Goal: Task Accomplishment & Management: Use online tool/utility

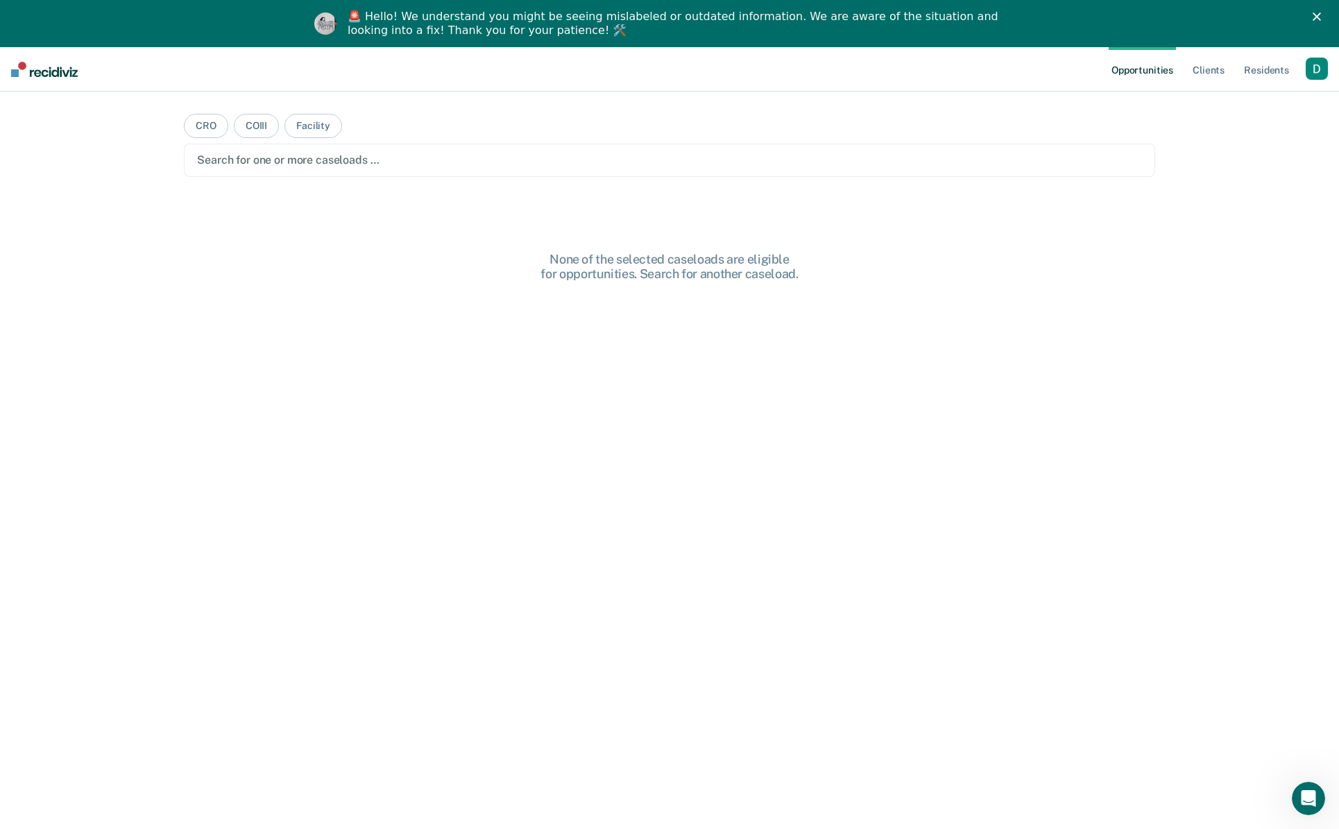
click at [1315, 71] on div "button" at bounding box center [1316, 69] width 22 height 22
click at [1291, 98] on link "Profile" at bounding box center [1261, 104] width 112 height 12
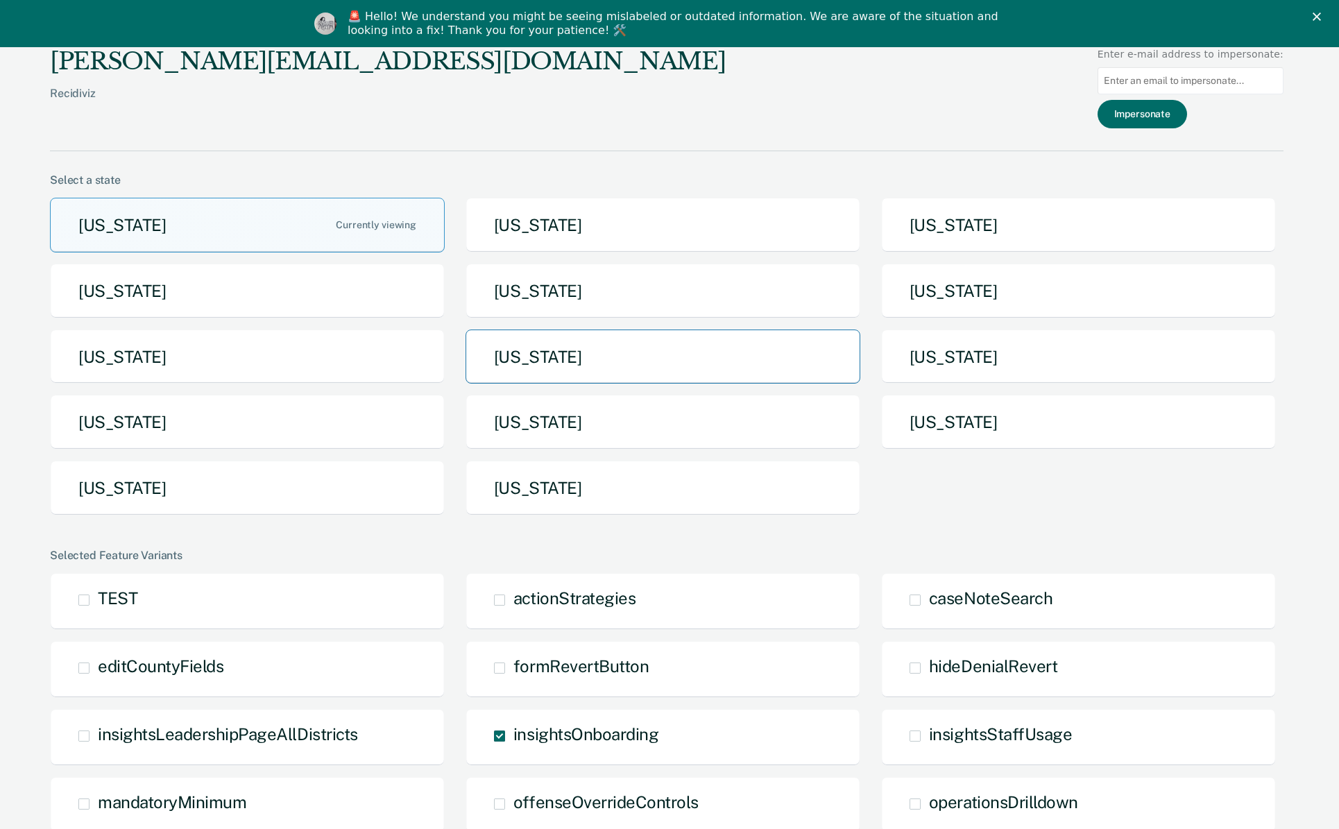
click at [495, 354] on button "[US_STATE]" at bounding box center [662, 356] width 395 height 55
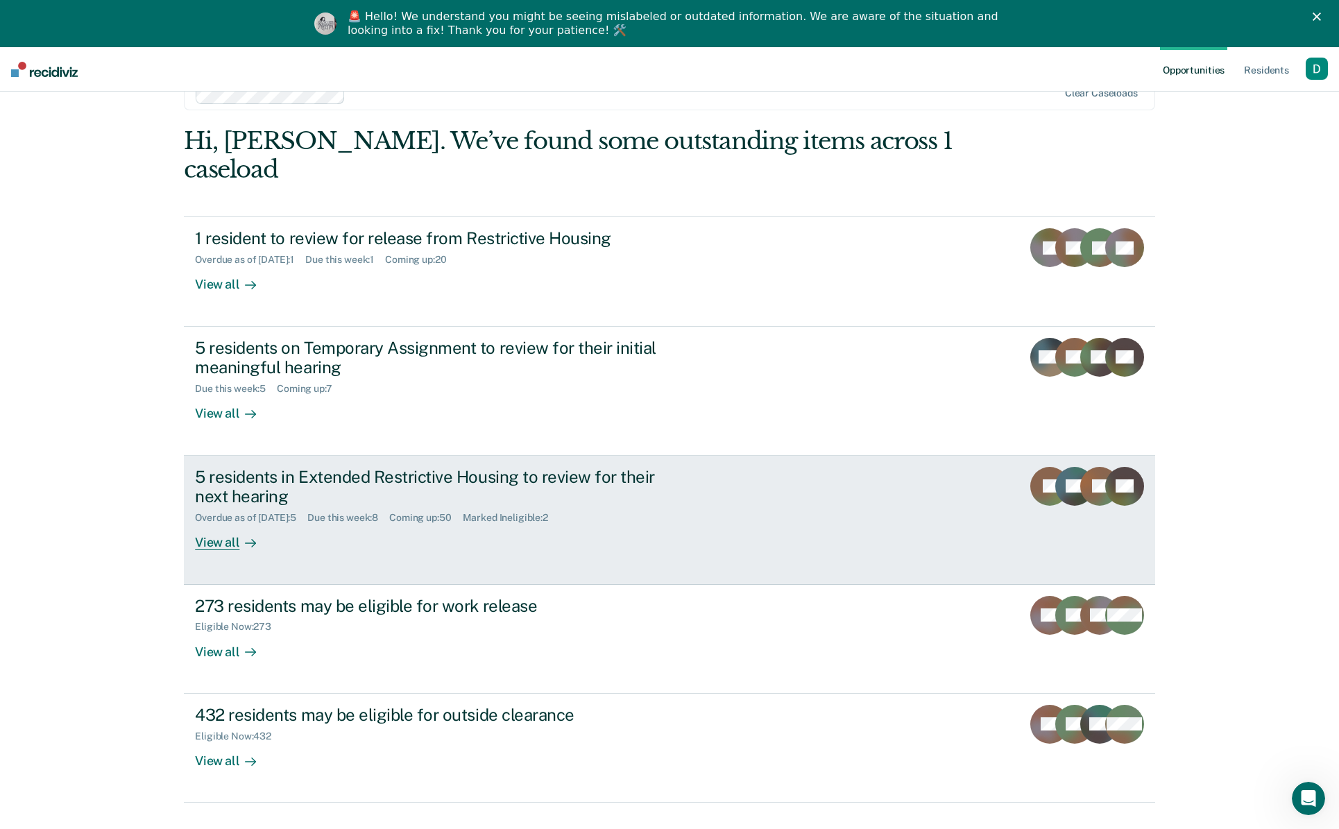
scroll to position [67, 0]
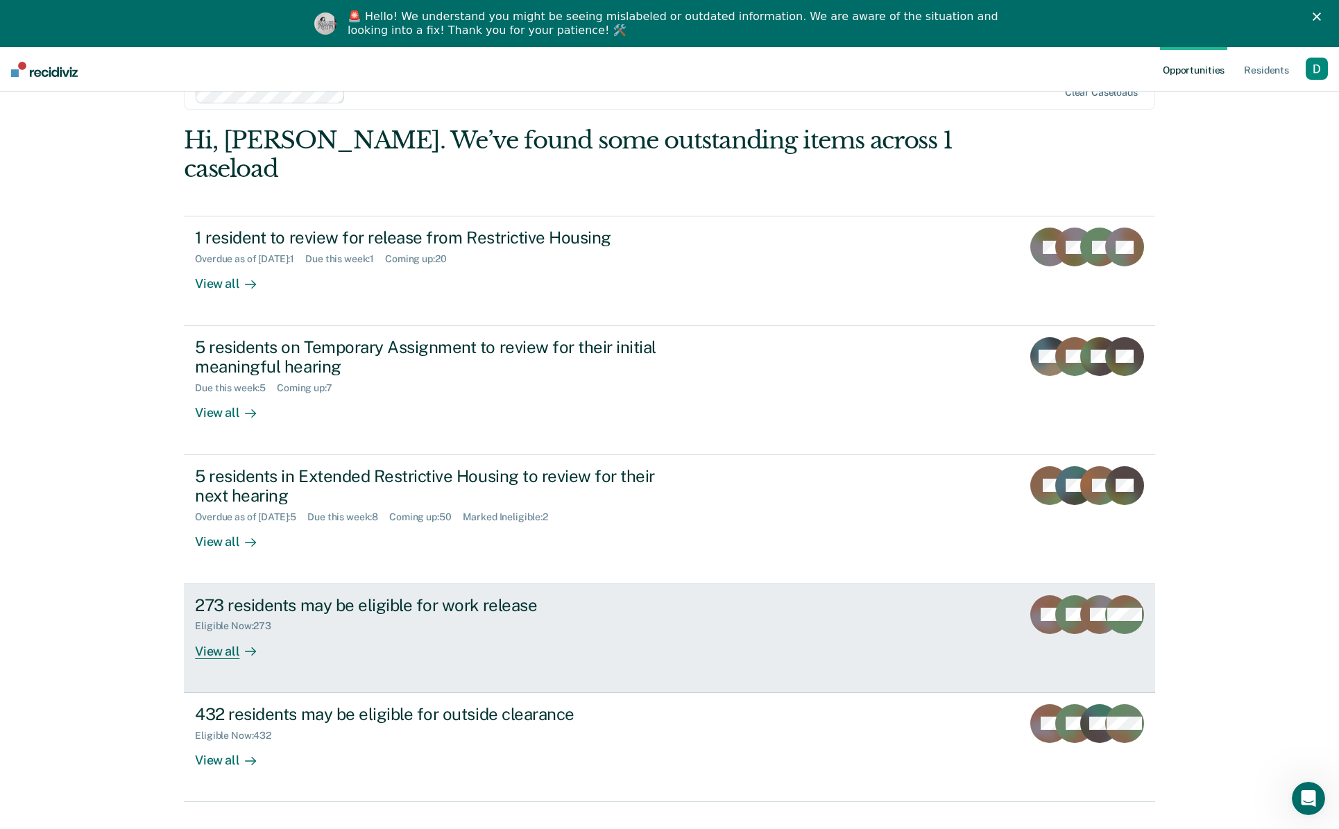
click at [220, 632] on div "View all" at bounding box center [234, 645] width 78 height 27
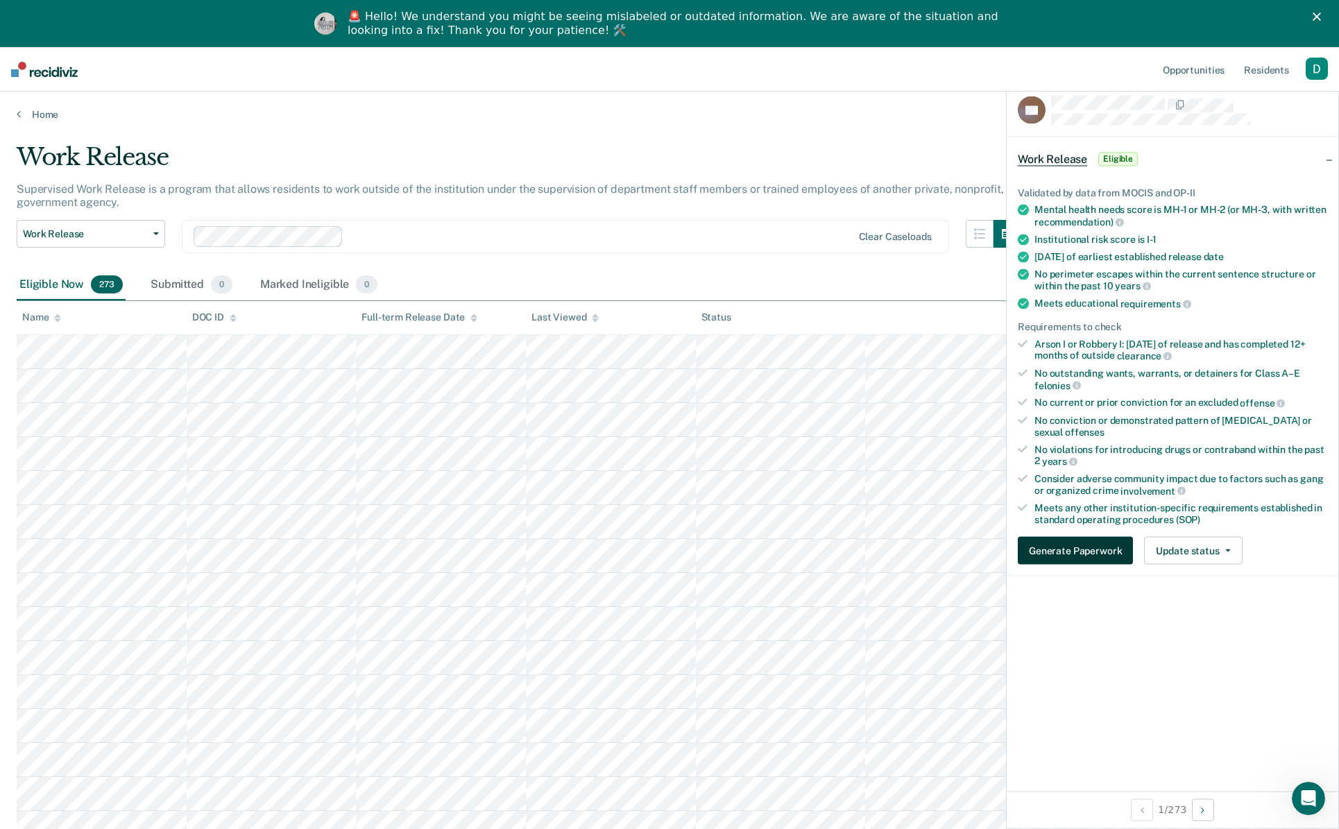
click at [1104, 551] on button "Generate Paperwork" at bounding box center [1075, 551] width 115 height 28
